Goal: Transaction & Acquisition: Purchase product/service

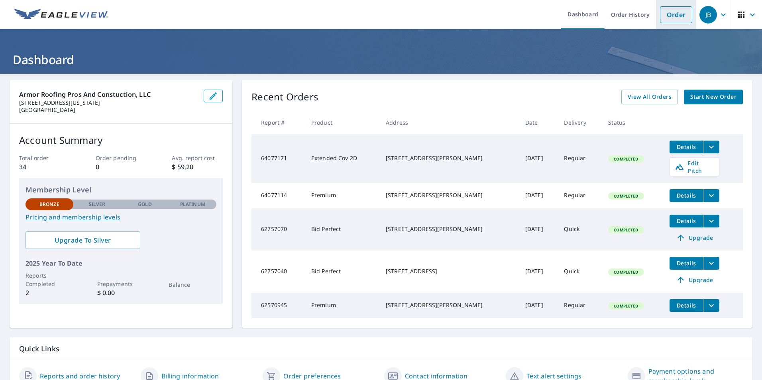
click at [668, 15] on link "Order" at bounding box center [676, 14] width 32 height 17
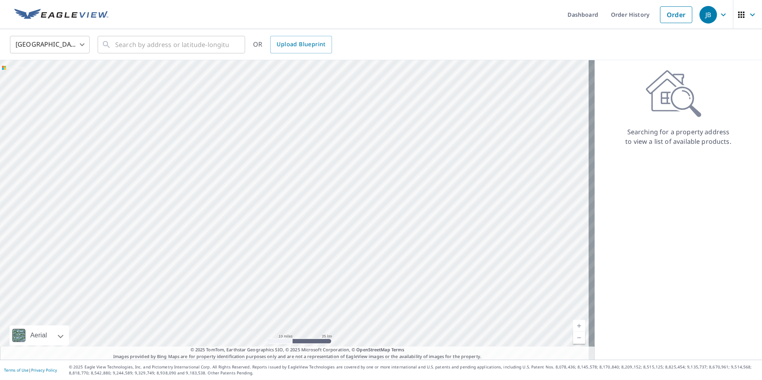
drag, startPoint x: 171, startPoint y: 128, endPoint x: 255, endPoint y: 214, distance: 120.6
click at [255, 214] on div at bounding box center [297, 210] width 595 height 300
drag, startPoint x: 302, startPoint y: 113, endPoint x: 273, endPoint y: 210, distance: 101.4
click at [273, 210] on div at bounding box center [297, 210] width 595 height 300
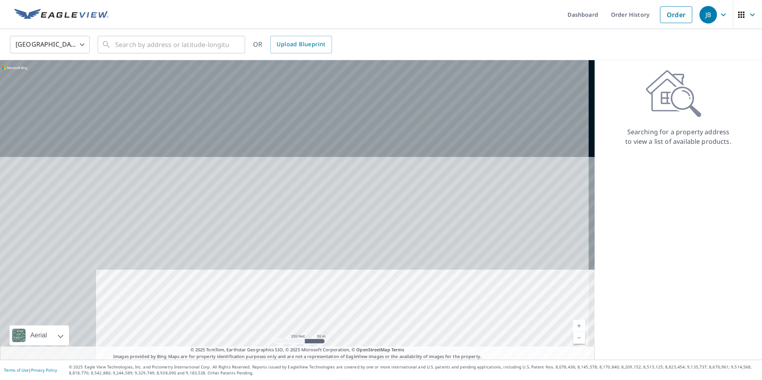
drag, startPoint x: 344, startPoint y: 114, endPoint x: 436, endPoint y: 330, distance: 235.1
click at [436, 330] on div at bounding box center [297, 210] width 595 height 300
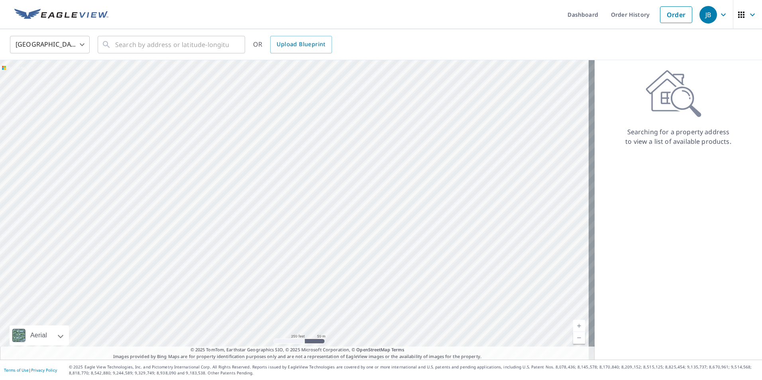
drag, startPoint x: 290, startPoint y: 142, endPoint x: 387, endPoint y: 220, distance: 124.3
click at [387, 220] on div at bounding box center [297, 210] width 595 height 300
drag, startPoint x: 300, startPoint y: 129, endPoint x: 324, endPoint y: 120, distance: 26.4
click at [324, 120] on div at bounding box center [297, 210] width 595 height 300
click at [342, 224] on div at bounding box center [297, 210] width 595 height 300
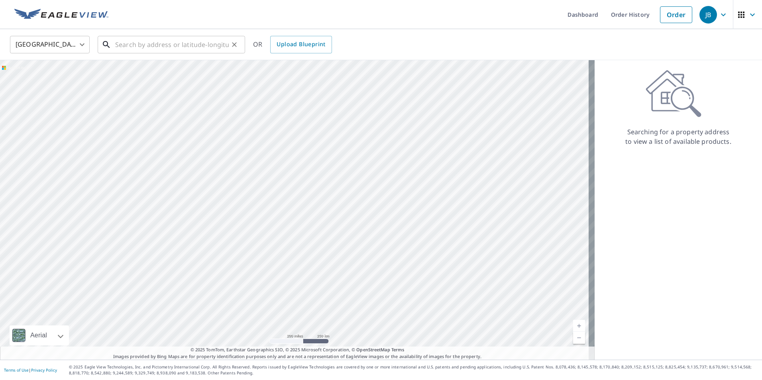
click at [132, 44] on input "text" at bounding box center [172, 44] width 114 height 22
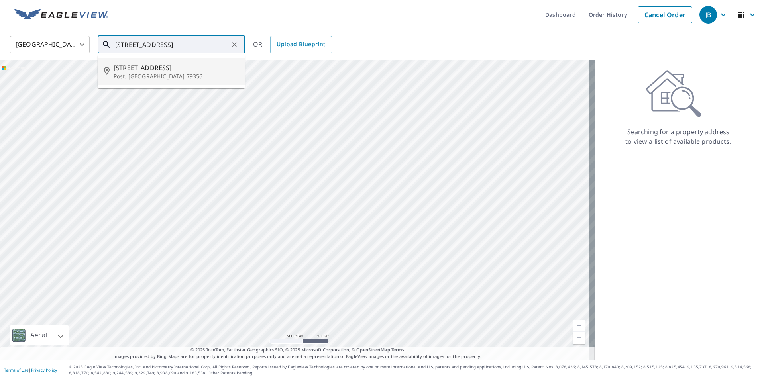
click at [121, 73] on p "Post, [GEOGRAPHIC_DATA] 79356" at bounding box center [176, 77] width 125 height 8
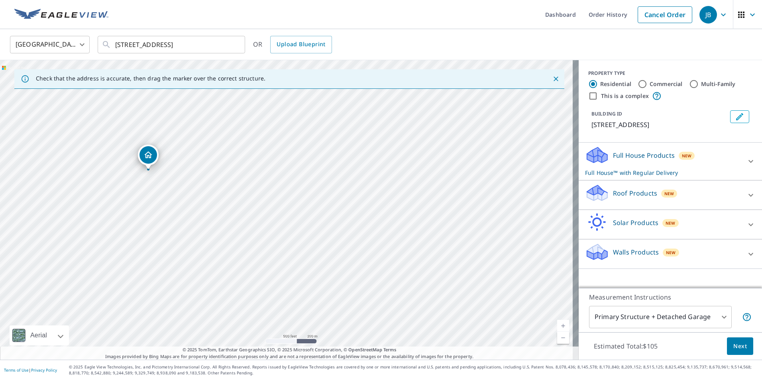
drag, startPoint x: 299, startPoint y: 169, endPoint x: 164, endPoint y: 122, distance: 142.3
click at [164, 122] on div "[STREET_ADDRESS]" at bounding box center [289, 210] width 579 height 300
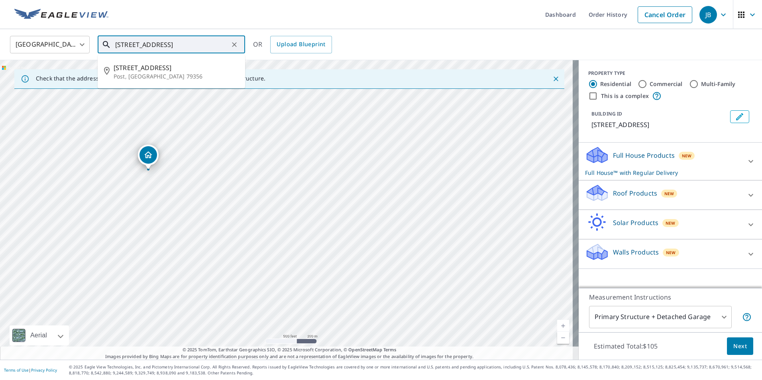
click at [162, 42] on input "[STREET_ADDRESS]" at bounding box center [172, 44] width 114 height 22
click at [158, 68] on span "[STREET_ADDRESS]" at bounding box center [176, 68] width 125 height 10
type input "[STREET_ADDRESS]"
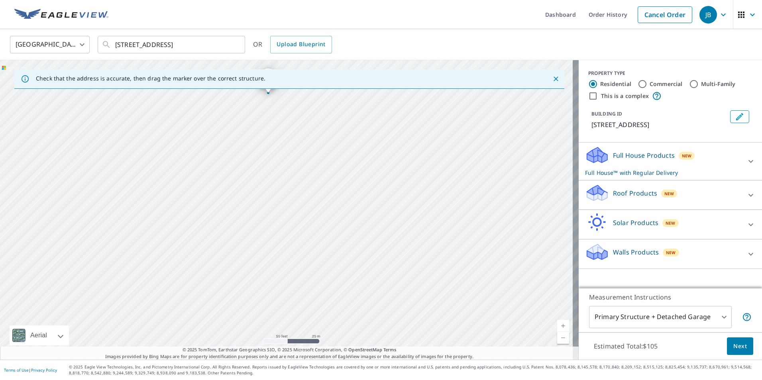
drag, startPoint x: 308, startPoint y: 237, endPoint x: 289, endPoint y: 122, distance: 117.0
click at [289, 122] on div "[STREET_ADDRESS]" at bounding box center [289, 210] width 579 height 300
drag, startPoint x: 277, startPoint y: 98, endPoint x: 285, endPoint y: 183, distance: 85.7
drag, startPoint x: 284, startPoint y: 193, endPoint x: 408, endPoint y: 166, distance: 126.9
drag, startPoint x: 287, startPoint y: 200, endPoint x: 161, endPoint y: 228, distance: 129.2
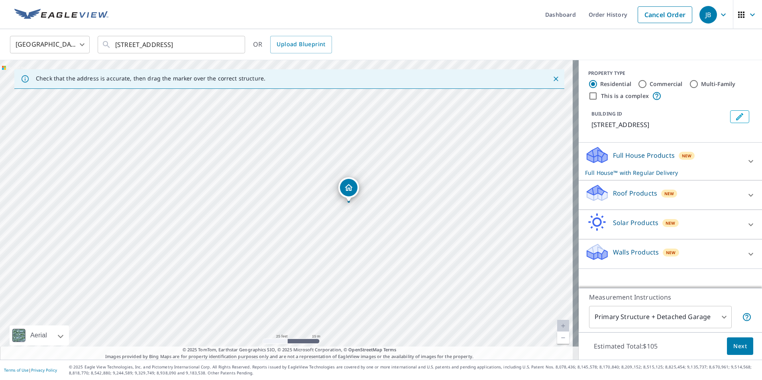
drag, startPoint x: 347, startPoint y: 196, endPoint x: 353, endPoint y: 191, distance: 7.1
click at [741, 194] on div at bounding box center [750, 195] width 19 height 19
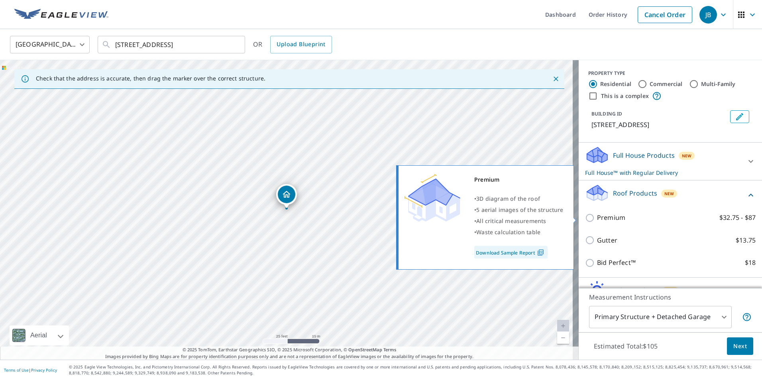
click at [586, 219] on input "Premium $32.75 - $87" at bounding box center [591, 218] width 12 height 10
checkbox input "true"
checkbox input "false"
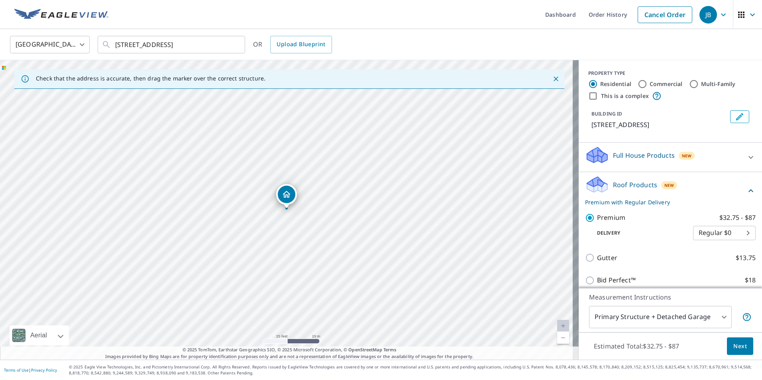
scroll to position [66, 0]
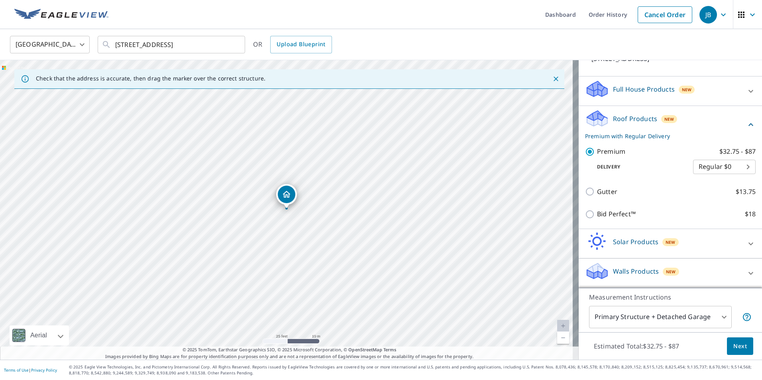
click at [733, 343] on span "Next" at bounding box center [740, 347] width 14 height 10
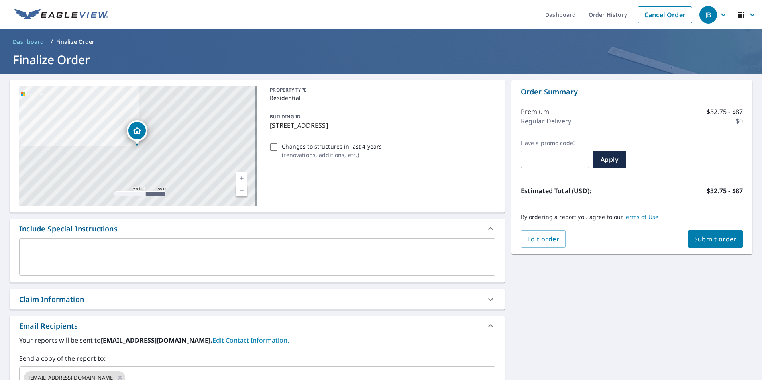
click at [717, 238] on span "Submit order" at bounding box center [715, 239] width 43 height 9
checkbox input "true"
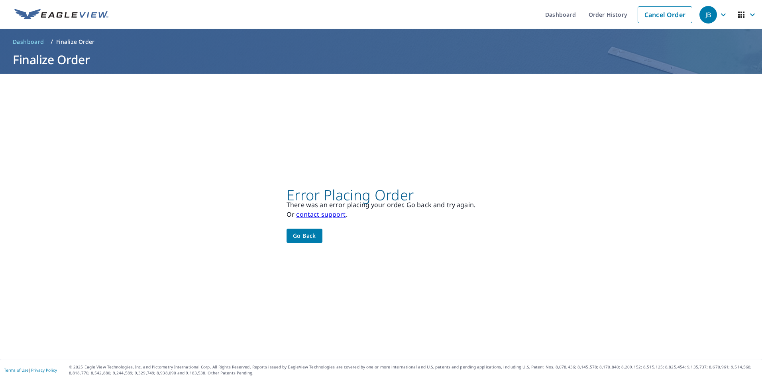
click at [305, 237] on span "Go back" at bounding box center [304, 236] width 23 height 10
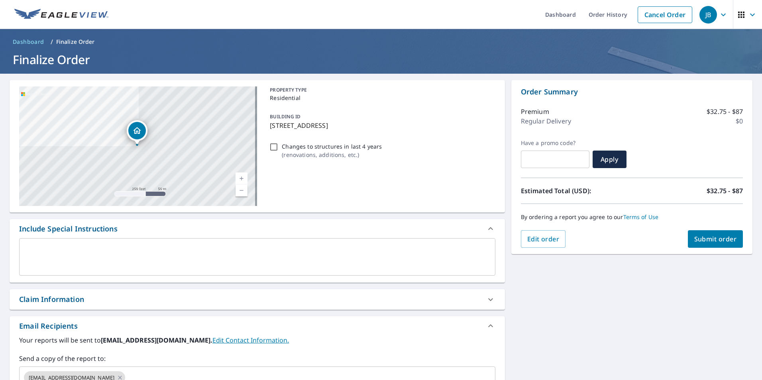
click at [720, 15] on icon "button" at bounding box center [724, 15] width 10 height 10
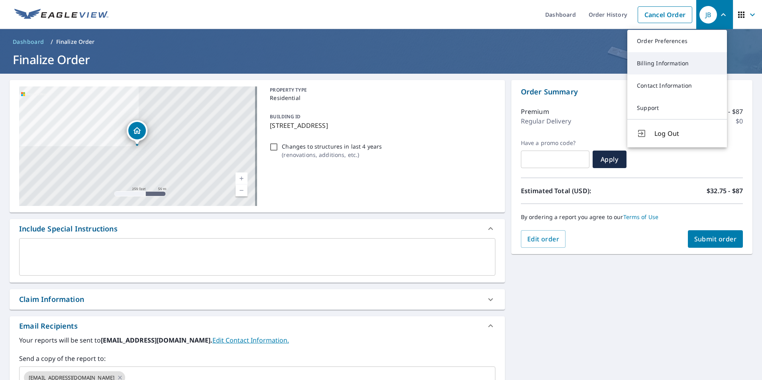
click at [678, 70] on link "Billing Information" at bounding box center [677, 63] width 100 height 22
checkbox input "true"
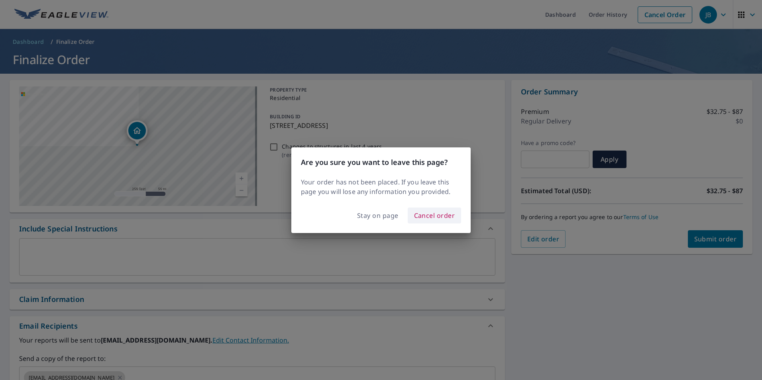
click at [432, 220] on span "Cancel order" at bounding box center [434, 215] width 41 height 11
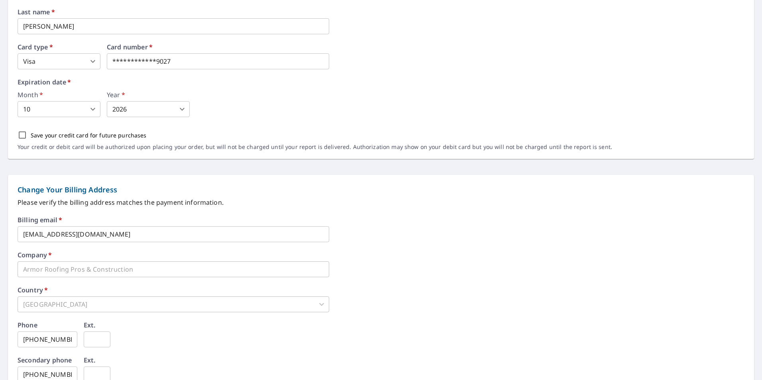
scroll to position [129, 0]
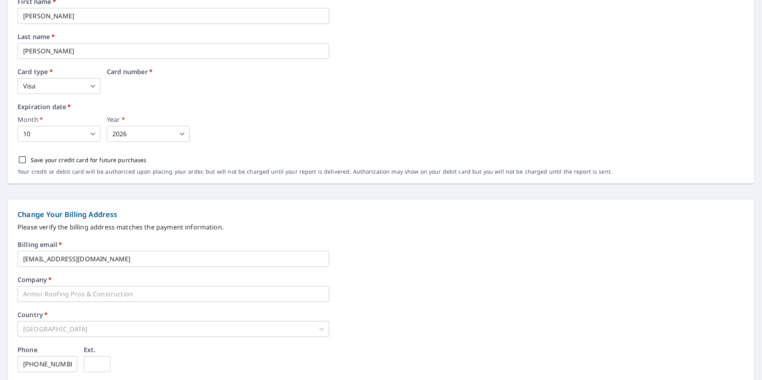
click at [205, 83] on div "Card number   *" at bounding box center [218, 82] width 222 height 26
click at [354, 133] on div "Month   * 10 10 ​ Year   * 2026 2026 ​" at bounding box center [381, 129] width 727 height 26
click at [75, 133] on body "JB JB Dashboard Order History Order JB Dashboard / Billing Information Billing …" at bounding box center [381, 190] width 762 height 380
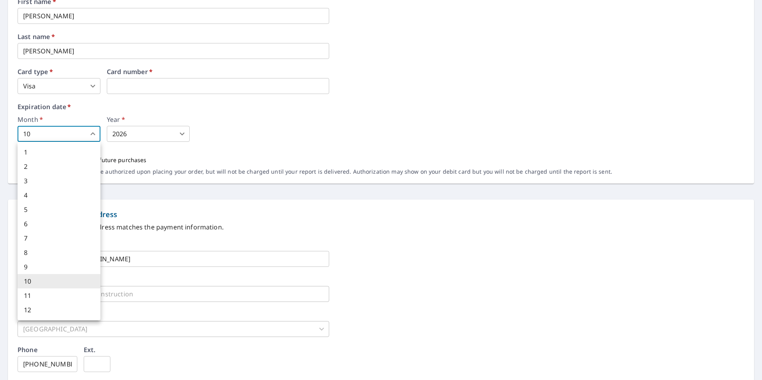
click at [37, 250] on li "8" at bounding box center [59, 253] width 83 height 14
type input "8"
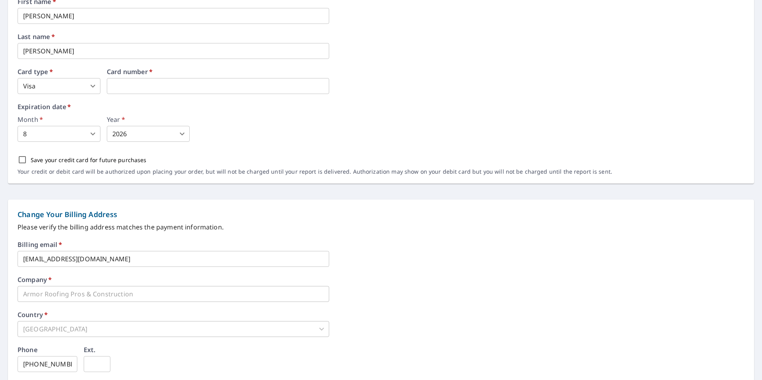
drag, startPoint x: 336, startPoint y: 136, endPoint x: 323, endPoint y: 136, distance: 12.4
click at [336, 136] on div "Month   * 8 8 ​ Year   * 2026 2026 ​" at bounding box center [381, 129] width 727 height 26
click at [183, 131] on body "JB JB Dashboard Order History Order JB Dashboard / Billing Information Billing …" at bounding box center [381, 190] width 762 height 380
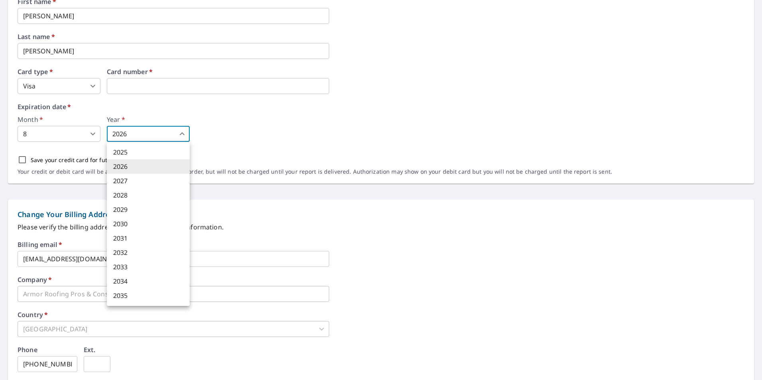
click at [138, 195] on li "2028" at bounding box center [148, 195] width 83 height 14
type input "2028"
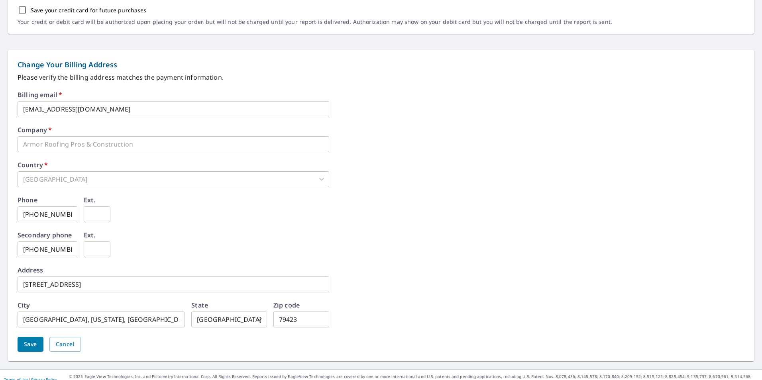
scroll to position [120, 0]
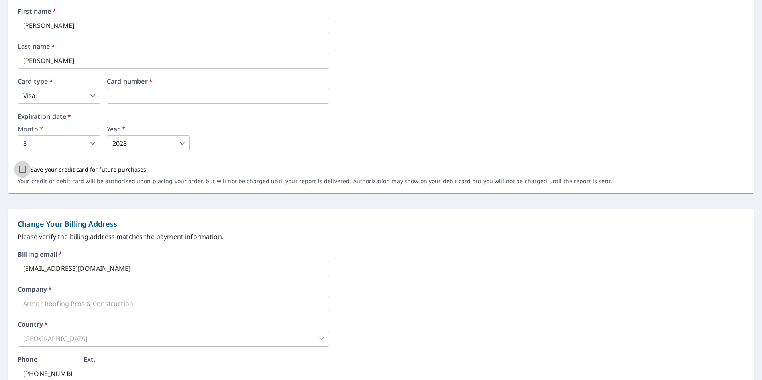
click at [23, 166] on input "Save your credit card for future purchases" at bounding box center [22, 169] width 17 height 17
checkbox input "true"
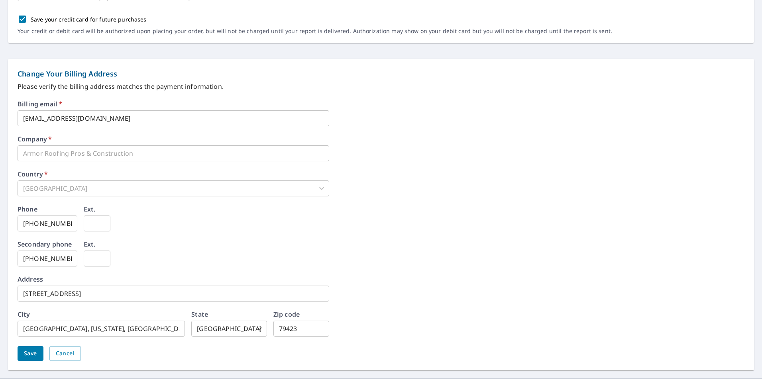
scroll to position [289, 0]
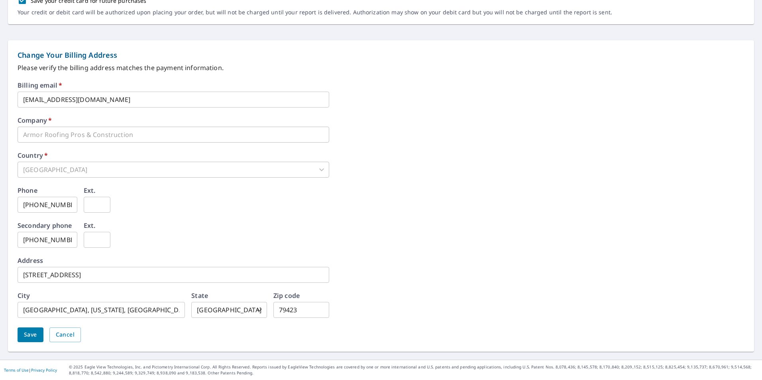
click at [26, 337] on span "Save" at bounding box center [30, 335] width 13 height 10
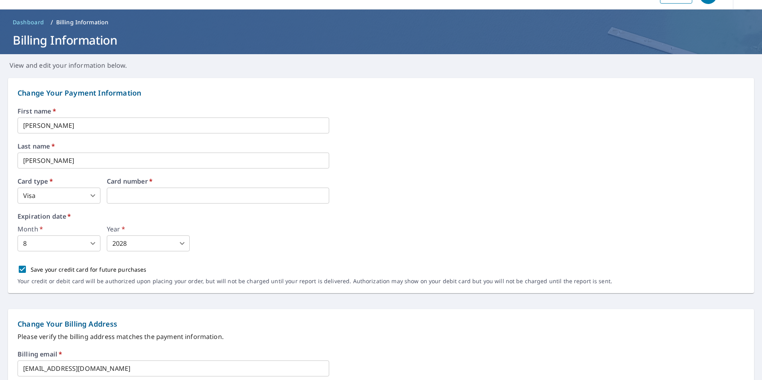
scroll to position [0, 0]
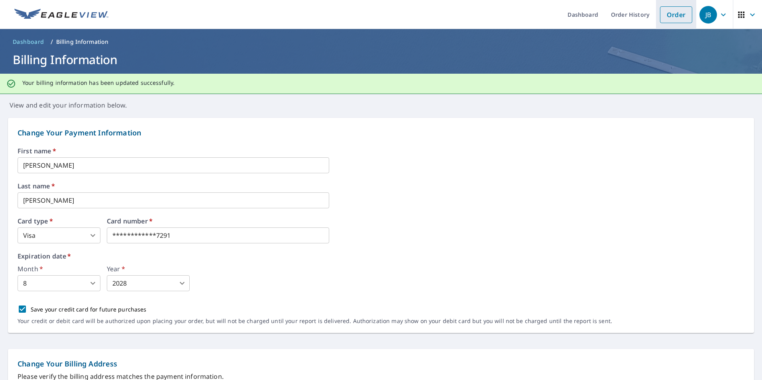
click at [672, 16] on link "Order" at bounding box center [676, 14] width 32 height 17
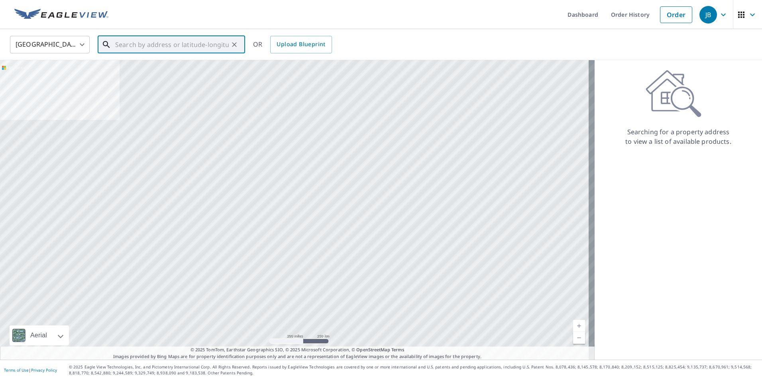
click at [143, 35] on input "text" at bounding box center [172, 44] width 114 height 22
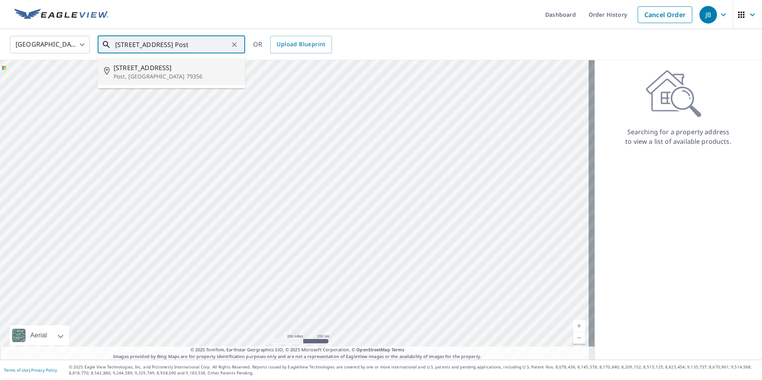
click at [155, 76] on p "Post, [GEOGRAPHIC_DATA] 79356" at bounding box center [176, 77] width 125 height 8
type input "[STREET_ADDRESS]"
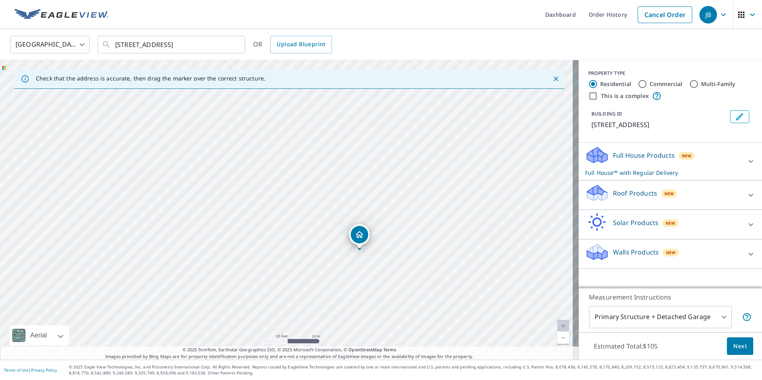
drag, startPoint x: 257, startPoint y: 230, endPoint x: 358, endPoint y: 266, distance: 106.7
click at [358, 266] on div "[STREET_ADDRESS]" at bounding box center [289, 210] width 579 height 300
click at [749, 195] on icon at bounding box center [751, 195] width 5 height 3
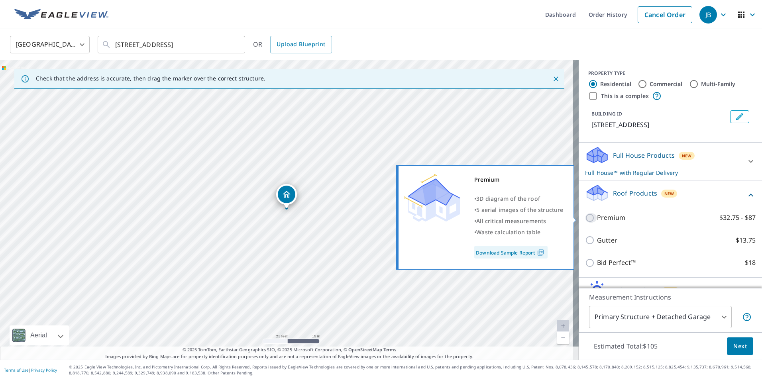
click at [587, 217] on input "Premium $32.75 - $87" at bounding box center [591, 218] width 12 height 10
checkbox input "true"
checkbox input "false"
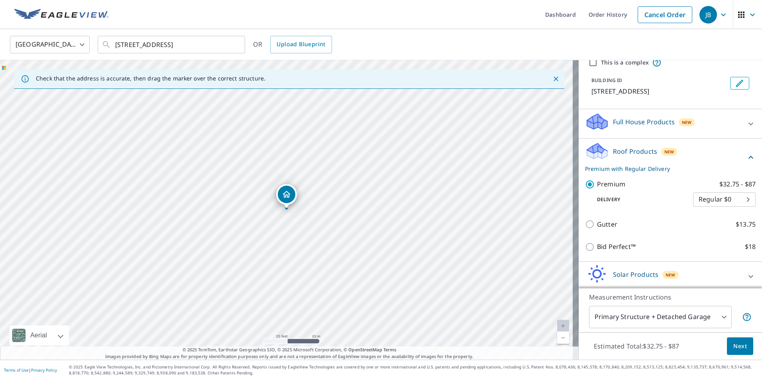
scroll to position [66, 0]
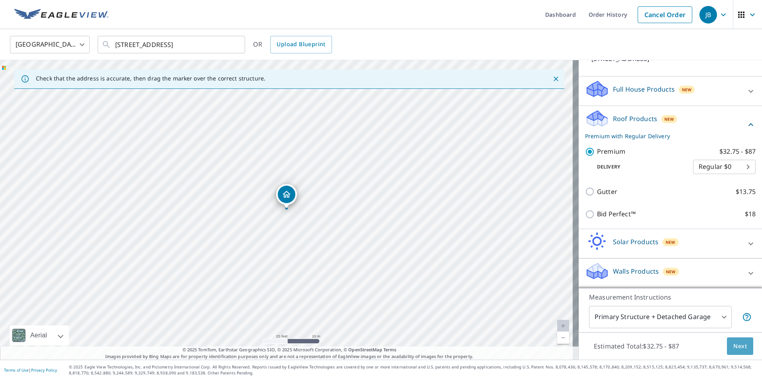
click at [733, 348] on span "Next" at bounding box center [740, 347] width 14 height 10
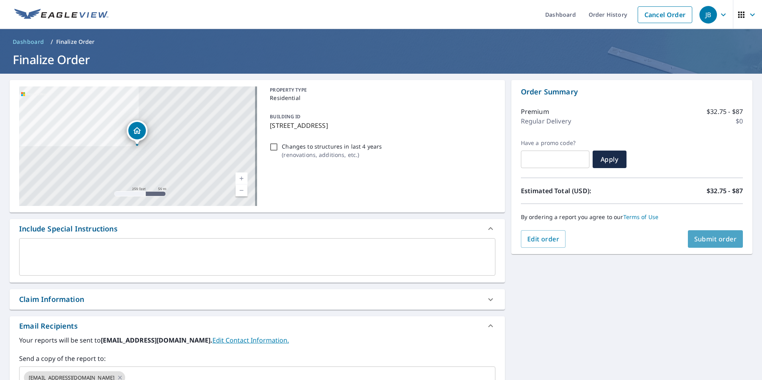
click at [712, 239] on span "Submit order" at bounding box center [715, 239] width 43 height 9
checkbox input "true"
